Goal: Task Accomplishment & Management: Manage account settings

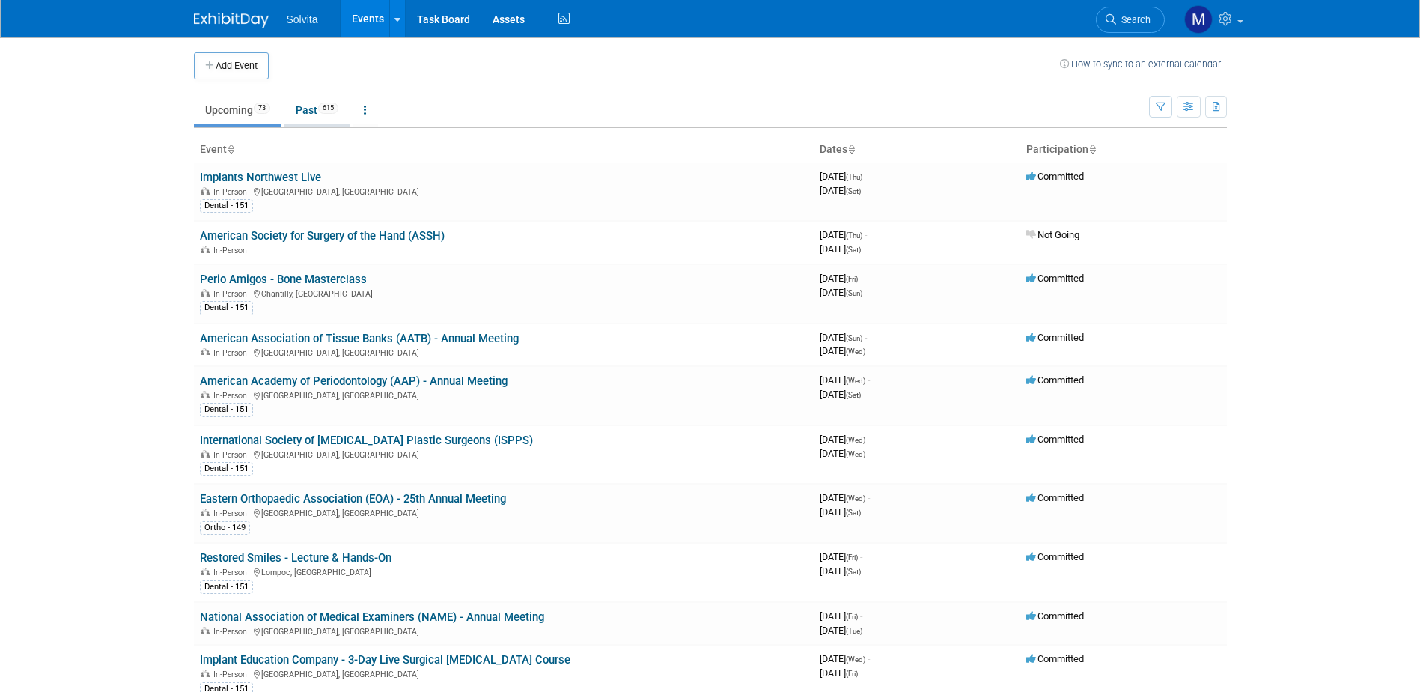
click at [308, 106] on link "Past 615" at bounding box center [316, 110] width 65 height 28
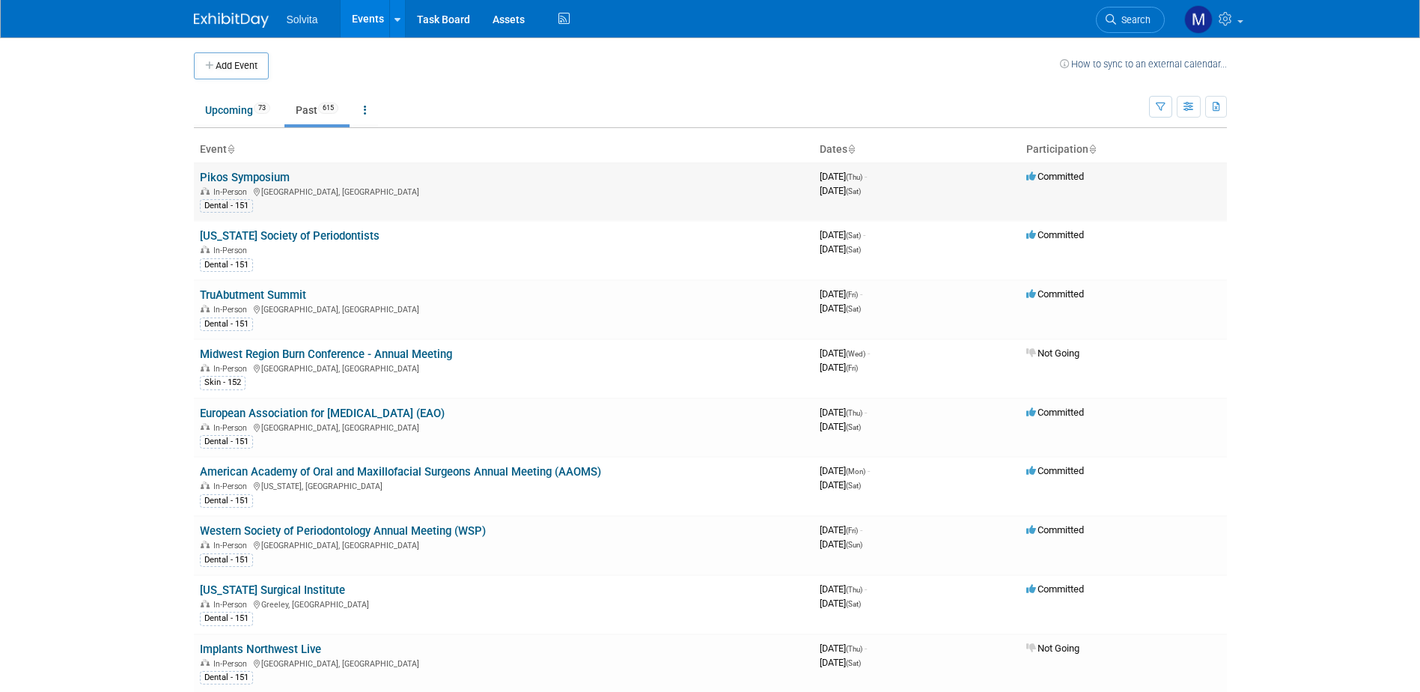
click at [255, 167] on td "Pikos Symposium In-Person [GEOGRAPHIC_DATA], [GEOGRAPHIC_DATA] Dental - 151" at bounding box center [504, 191] width 620 height 58
click at [256, 171] on link "Pikos Symposium" at bounding box center [245, 177] width 90 height 13
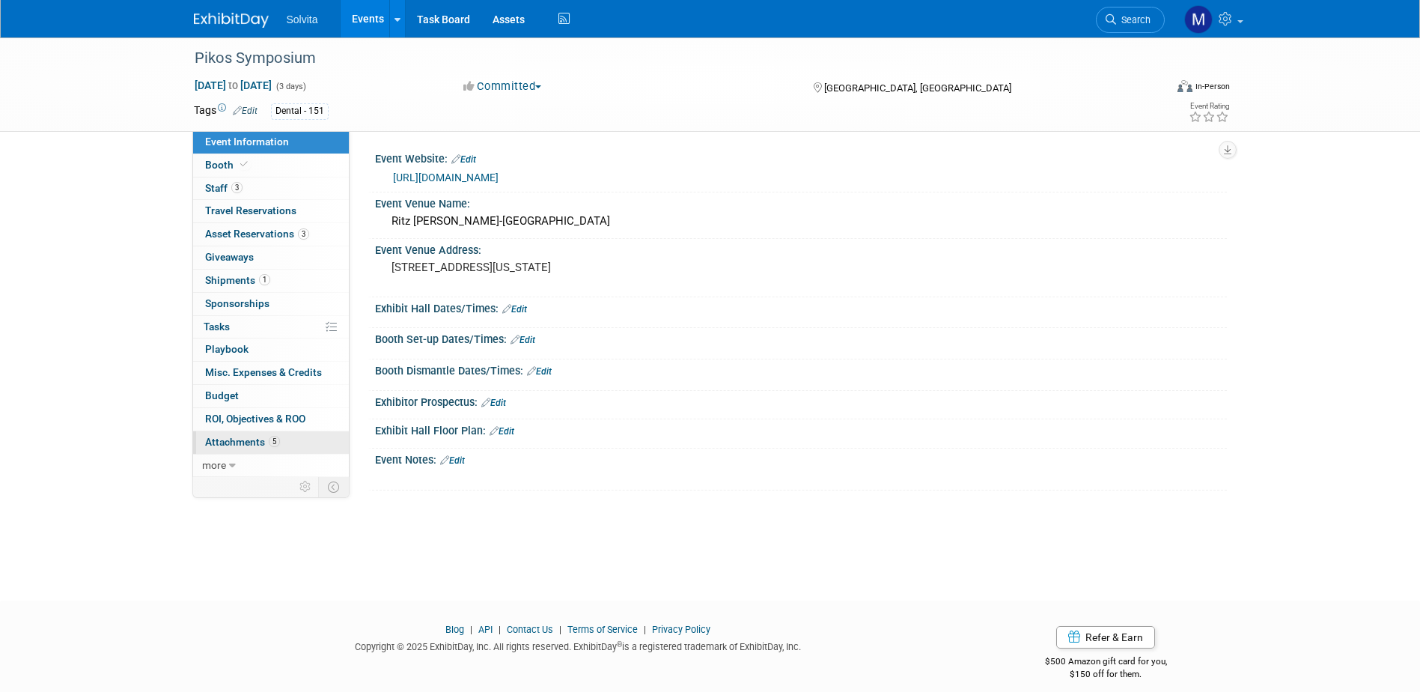
click at [239, 438] on span "Attachments 5" at bounding box center [242, 442] width 75 height 12
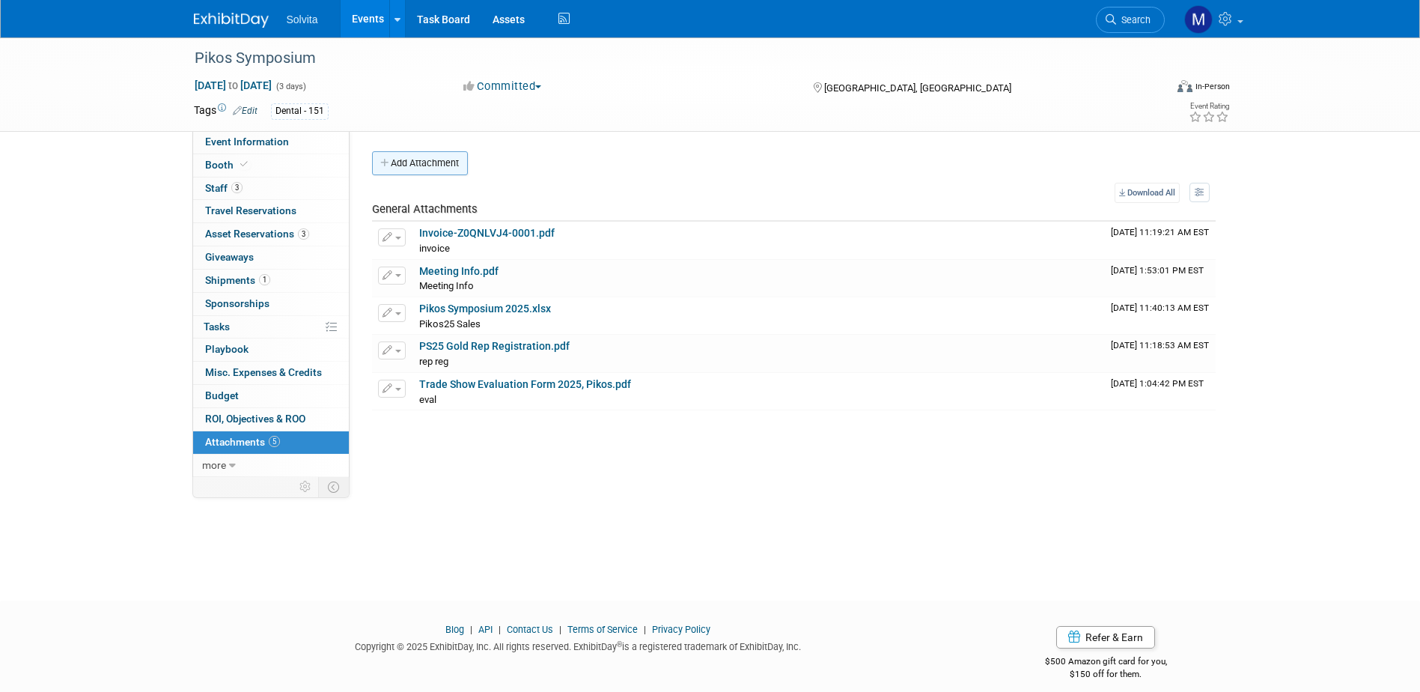
click at [424, 165] on button "Add Attachment" at bounding box center [420, 163] width 96 height 24
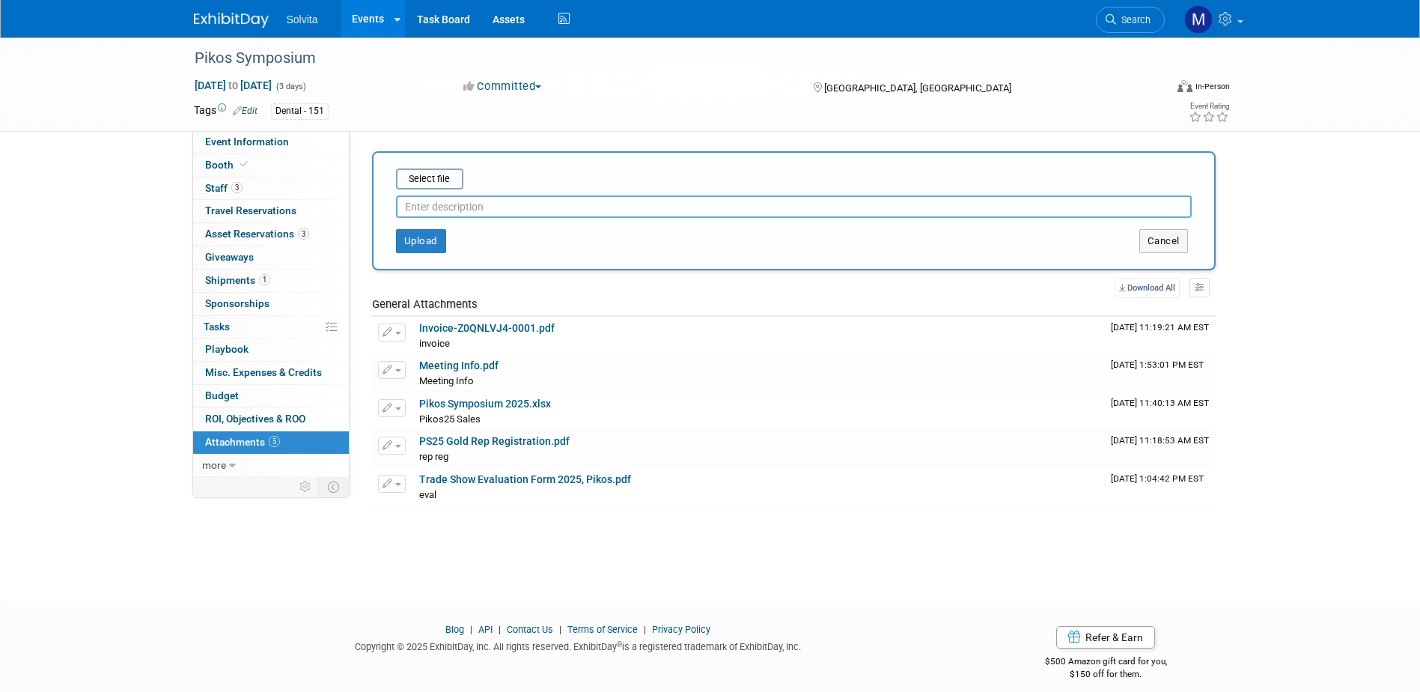
click at [471, 220] on div "Upload Cancel" at bounding box center [794, 235] width 818 height 35
click at [468, 204] on input "text" at bounding box center [794, 206] width 796 height 22
type input "eval 2"
click at [446, 174] on input "file" at bounding box center [373, 179] width 178 height 18
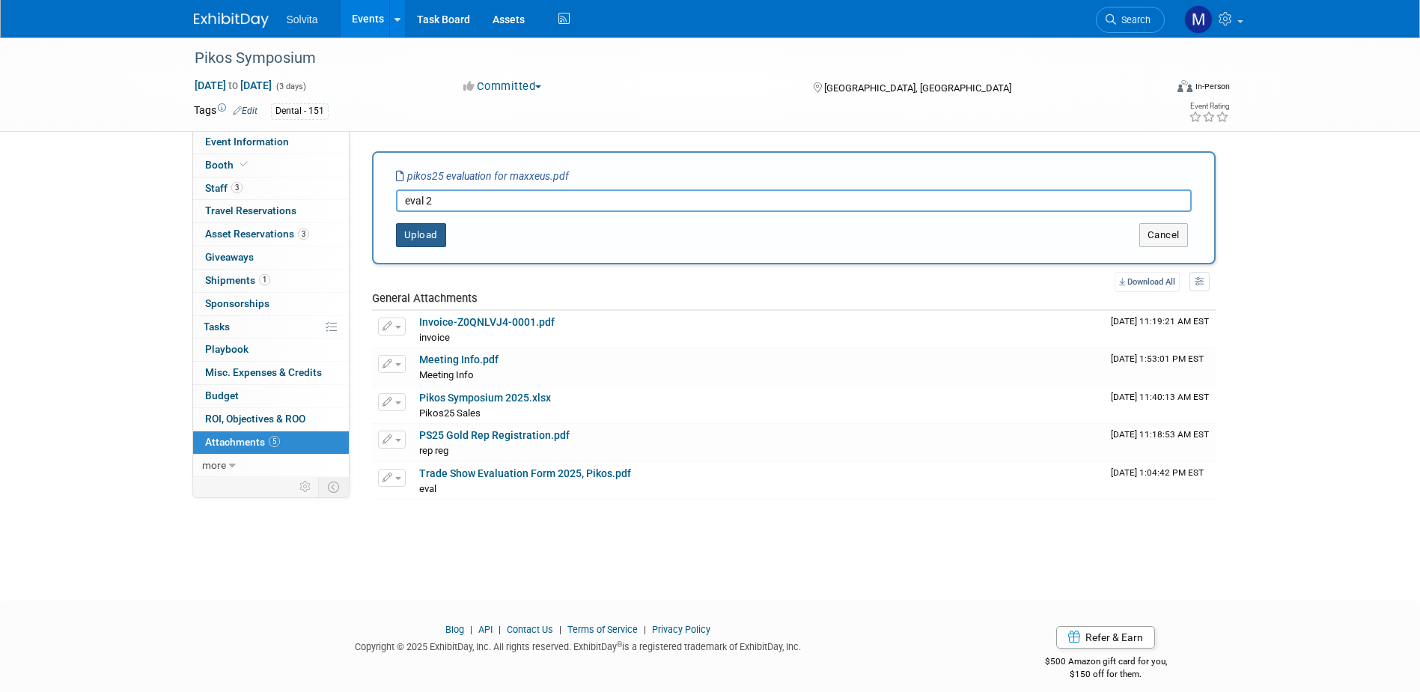
click at [421, 232] on button "Upload" at bounding box center [421, 235] width 50 height 24
